Goal: Navigation & Orientation: Find specific page/section

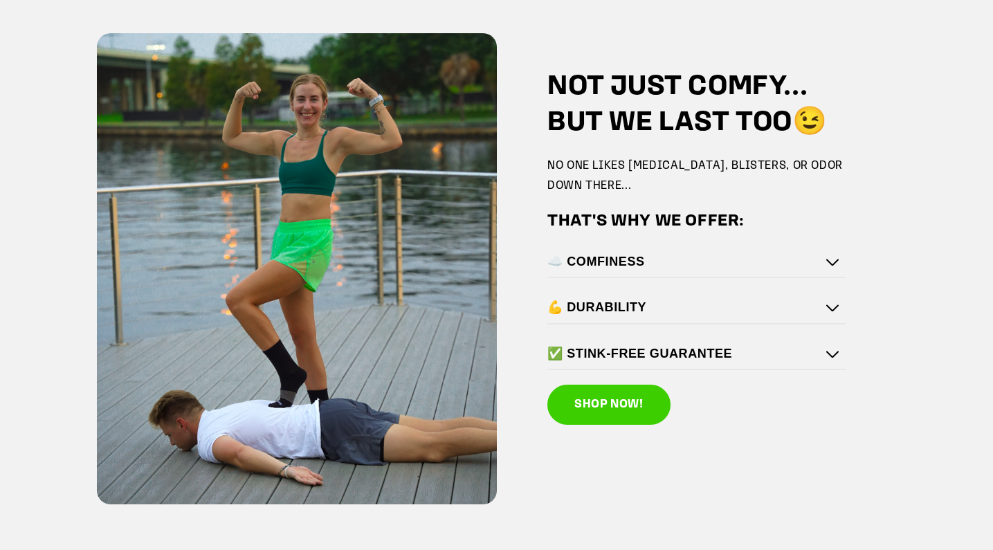
scroll to position [1951, 0]
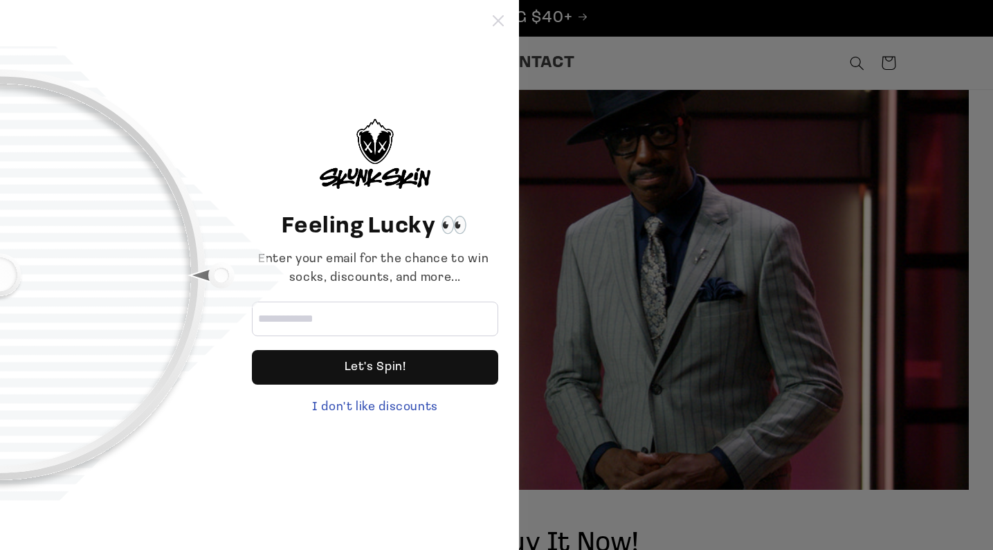
click at [496, 17] on icon at bounding box center [498, 20] width 11 height 11
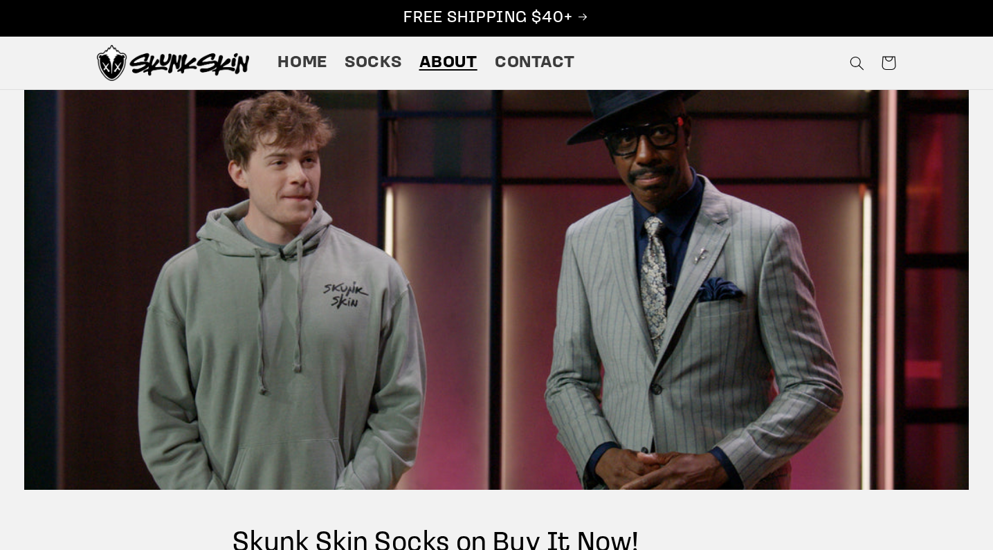
click at [450, 66] on span "About" at bounding box center [448, 63] width 58 height 21
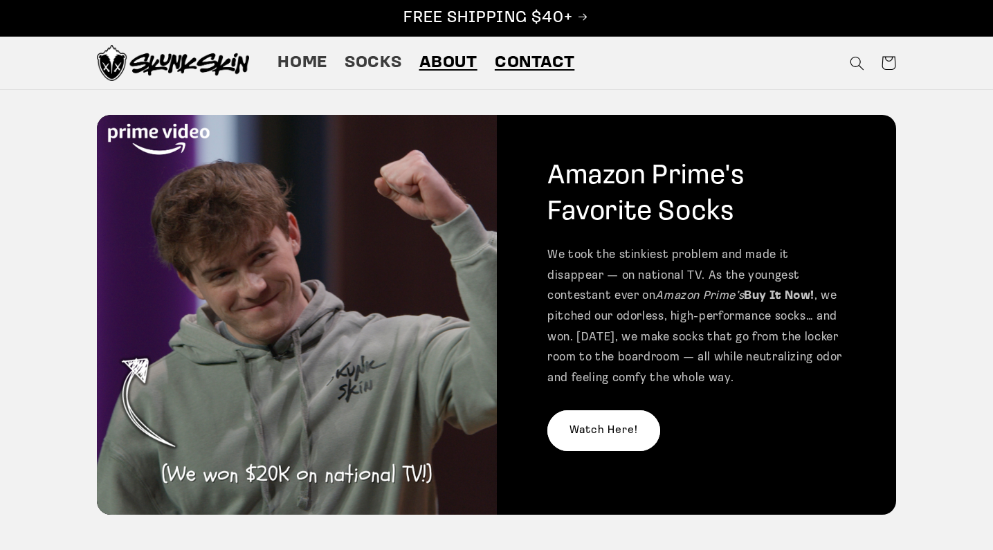
click at [553, 61] on span "Contact" at bounding box center [535, 63] width 80 height 21
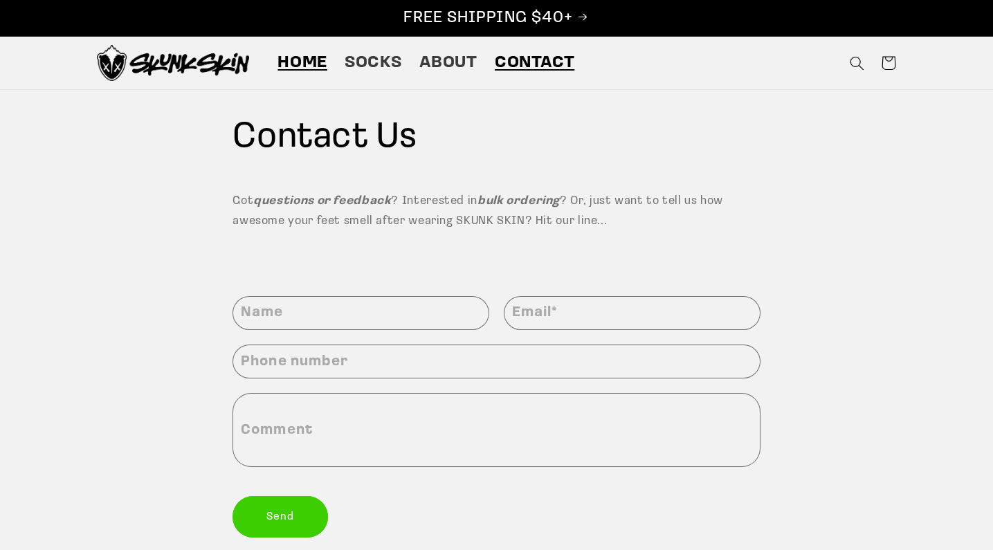
click at [298, 70] on span "Home" at bounding box center [303, 63] width 50 height 21
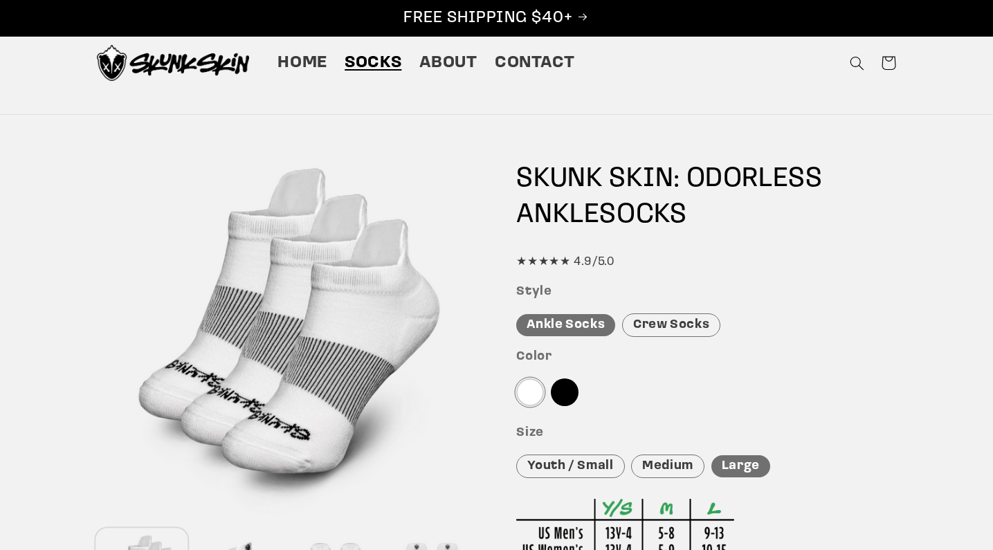
click at [595, 264] on div "★★★★★ 4.9/5.0" at bounding box center [706, 262] width 380 height 21
click at [569, 264] on div "★★★★★ 4.9/5.0" at bounding box center [706, 262] width 380 height 21
click at [377, 73] on span "Socks" at bounding box center [373, 63] width 57 height 21
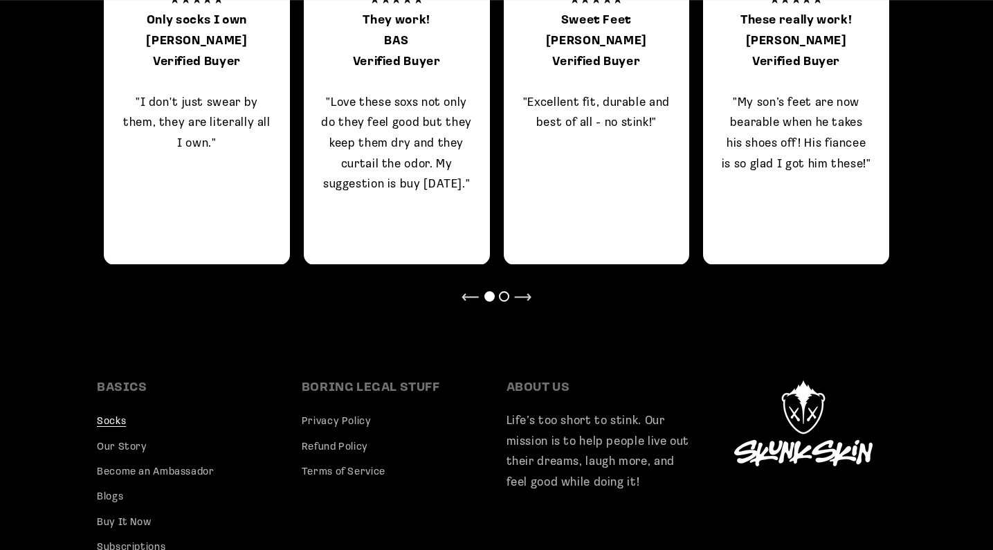
scroll to position [1249, 0]
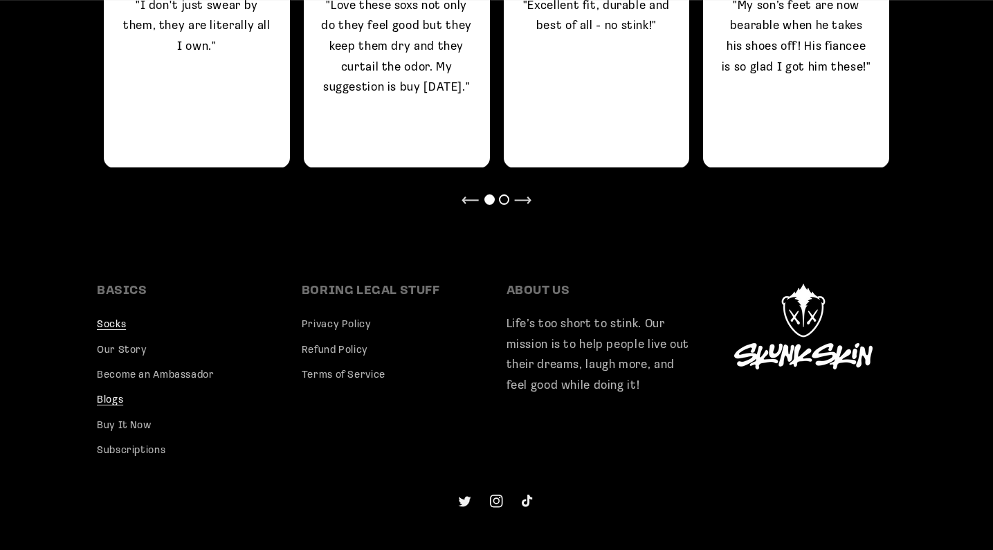
click at [115, 393] on link "Blogs" at bounding box center [110, 400] width 26 height 25
